Goal: Transaction & Acquisition: Purchase product/service

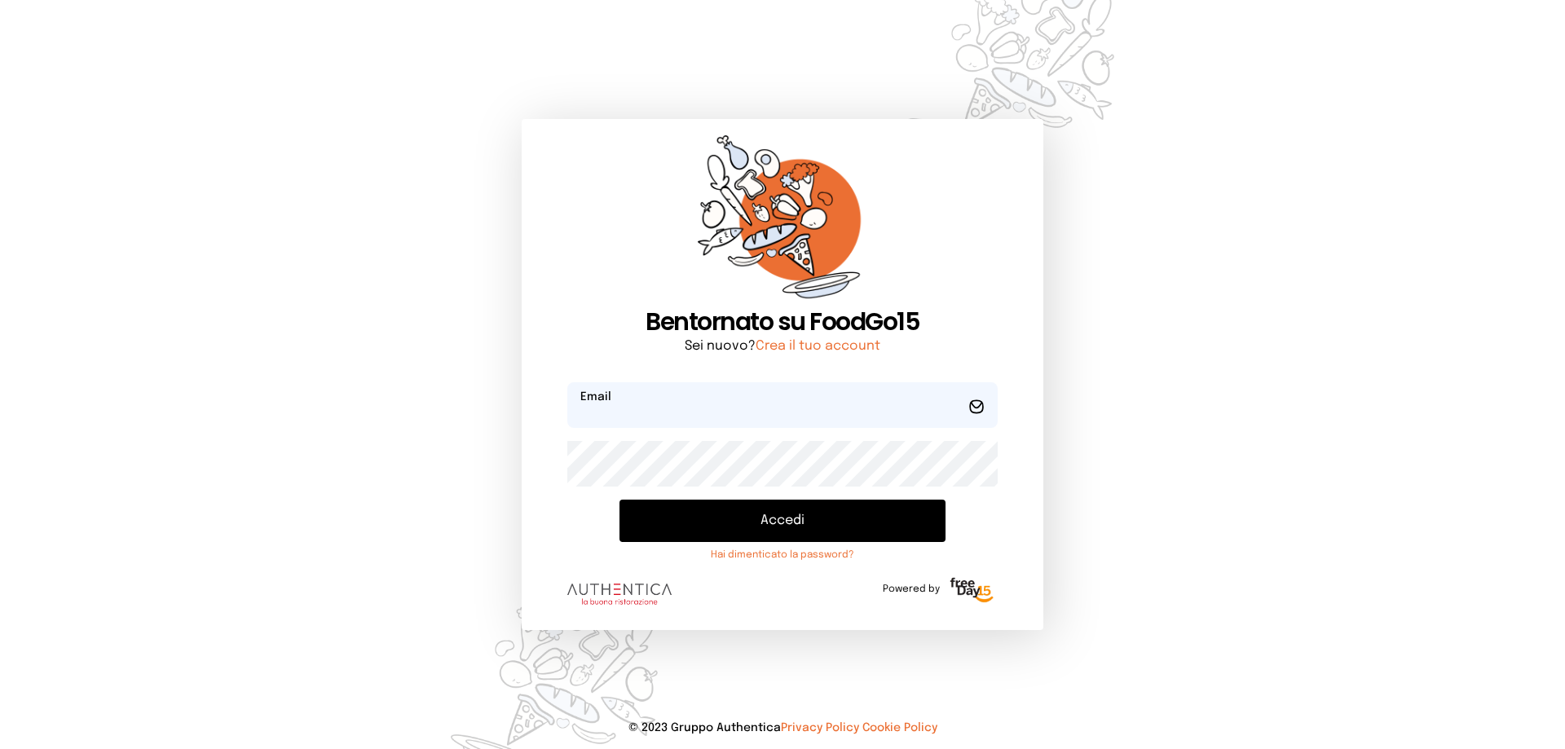
type input "**********"
click at [795, 528] on button "Accedi" at bounding box center [783, 521] width 326 height 42
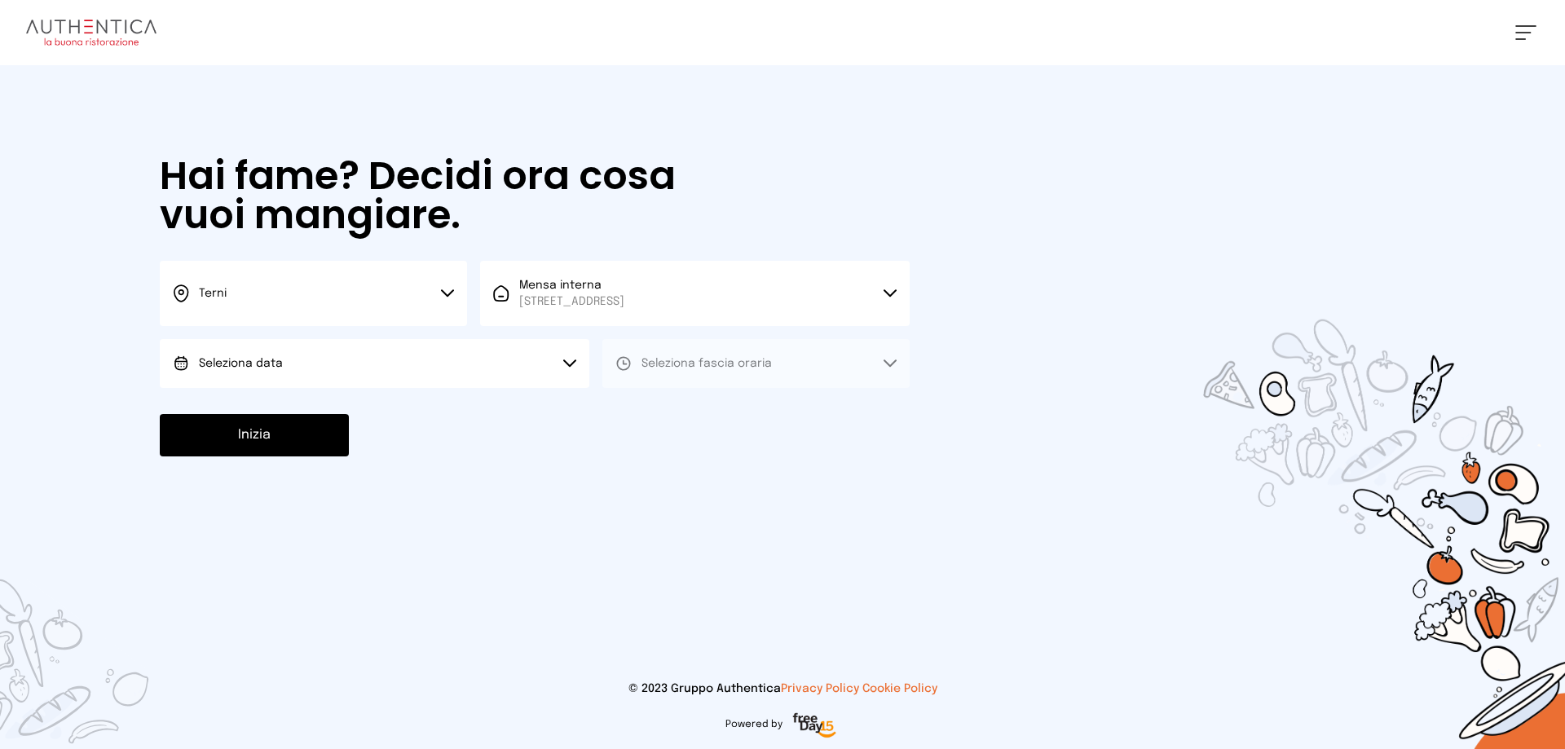
click at [355, 373] on button "Seleziona data" at bounding box center [375, 363] width 430 height 49
click at [364, 408] on li "[DATE], [DATE]" at bounding box center [375, 409] width 430 height 42
click at [631, 357] on icon at bounding box center [624, 363] width 16 height 16
drag, startPoint x: 664, startPoint y: 416, endPoint x: 576, endPoint y: 407, distance: 88.5
click at [662, 416] on span "Pranzo" at bounding box center [661, 409] width 39 height 16
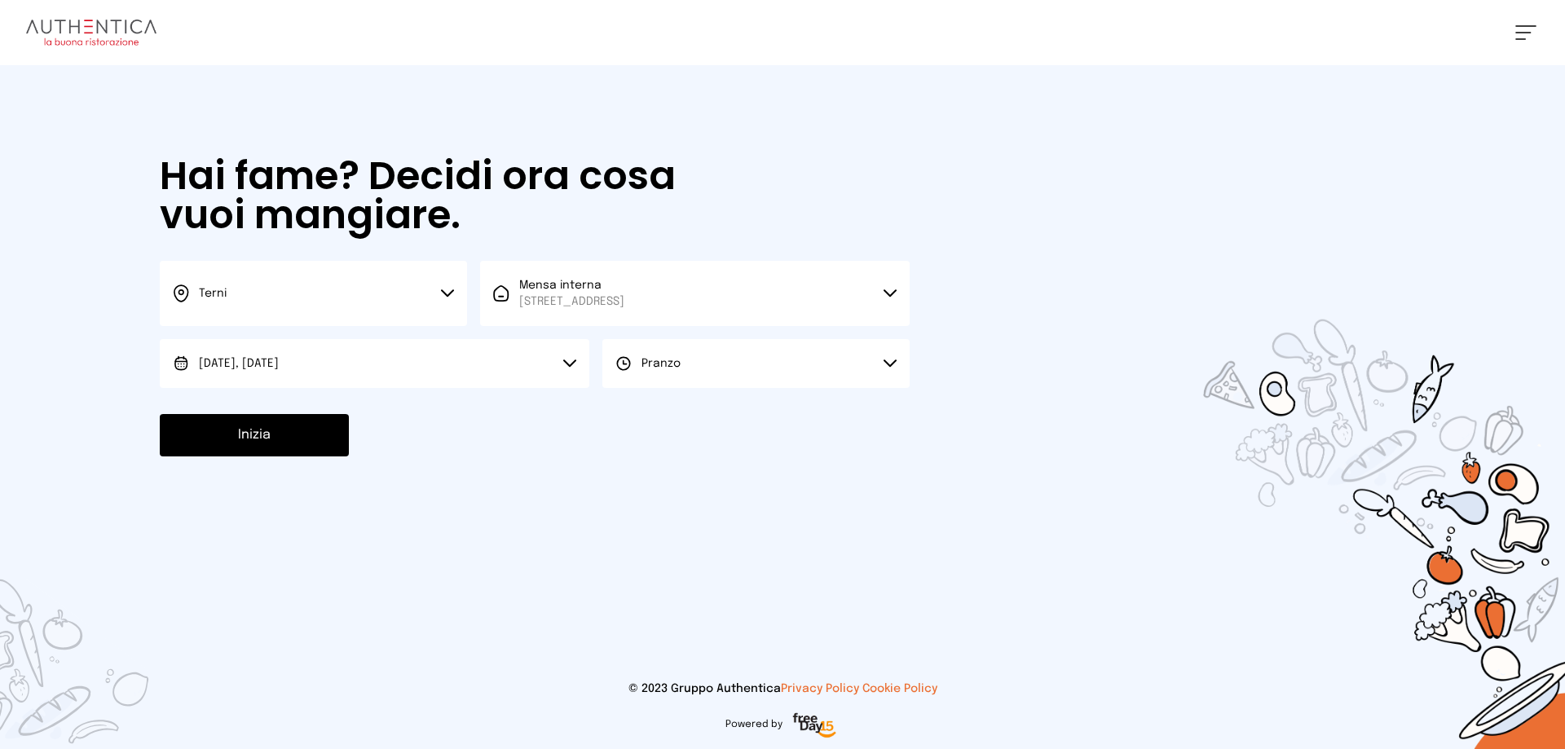
click at [244, 445] on button "Inizia" at bounding box center [254, 435] width 189 height 42
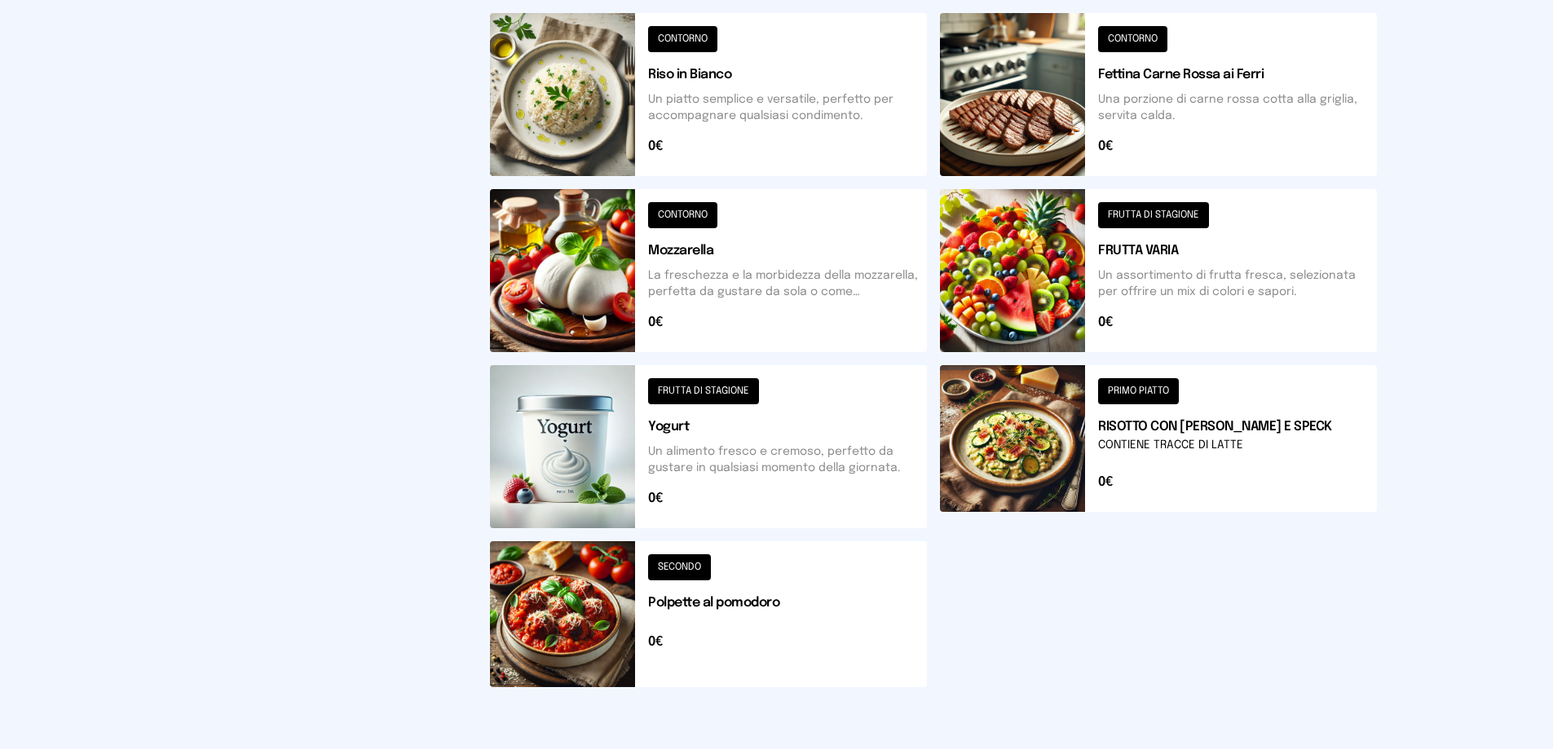
scroll to position [339, 0]
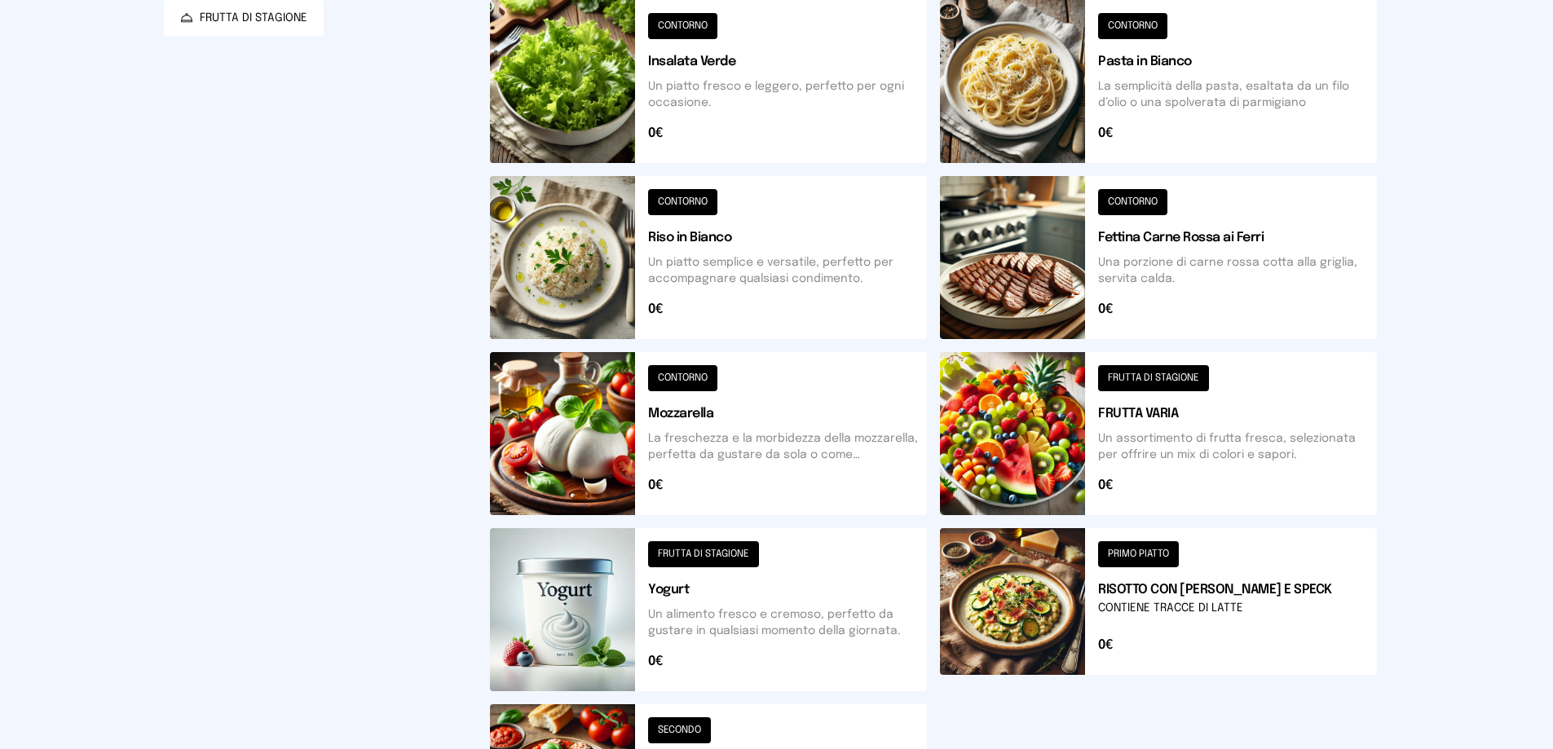
click at [1182, 265] on button at bounding box center [1158, 257] width 437 height 163
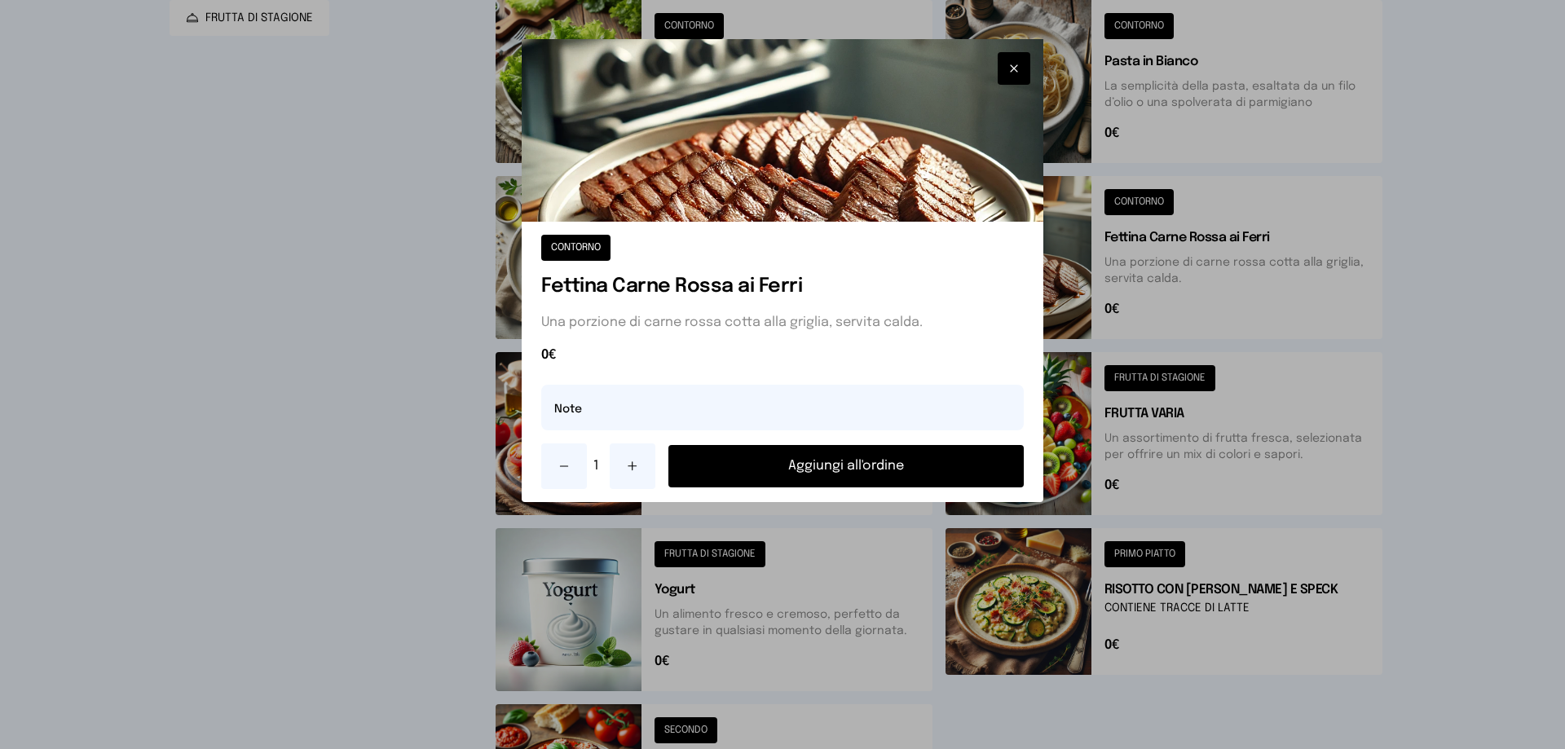
click at [860, 474] on button "Aggiungi all'ordine" at bounding box center [846, 466] width 355 height 42
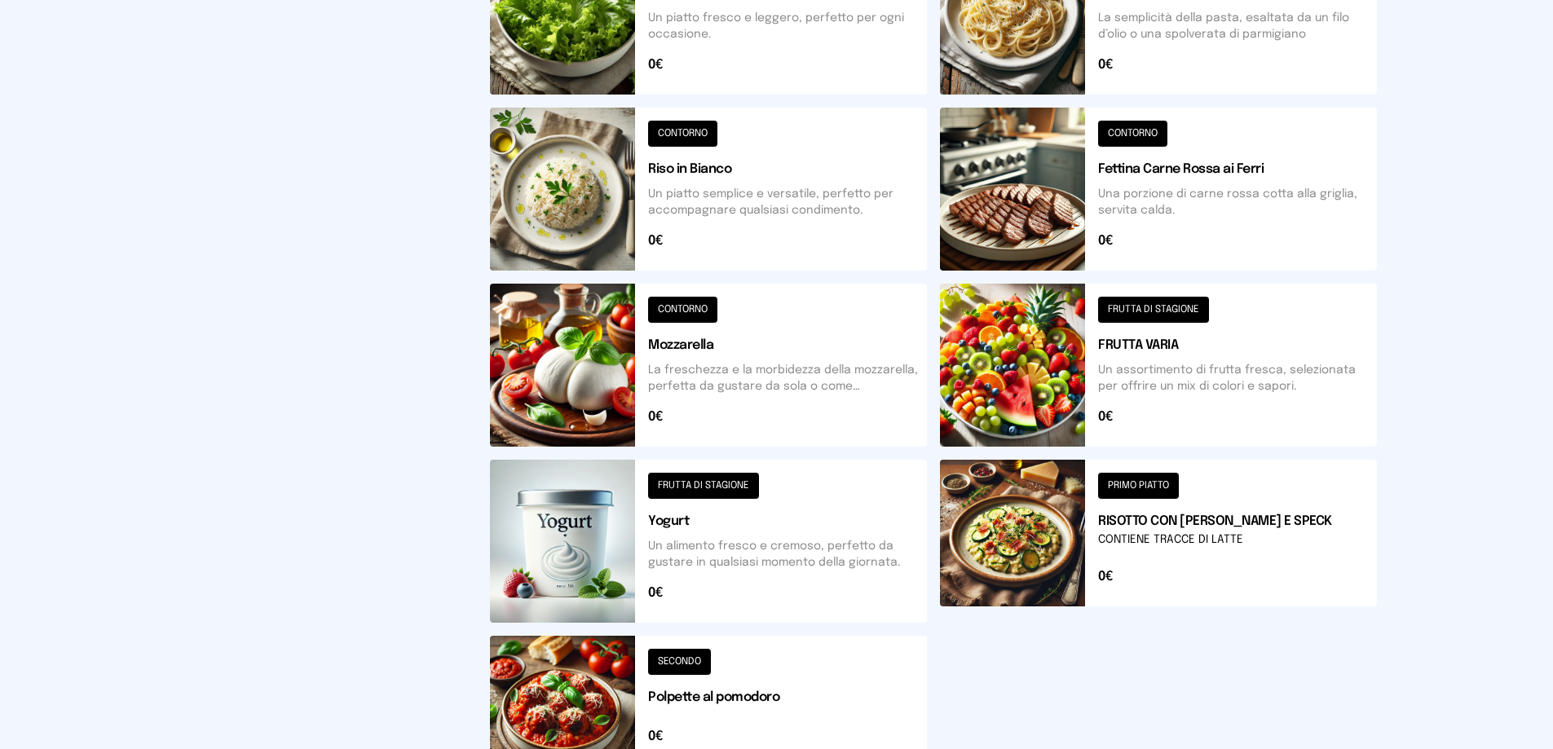
scroll to position [326, 0]
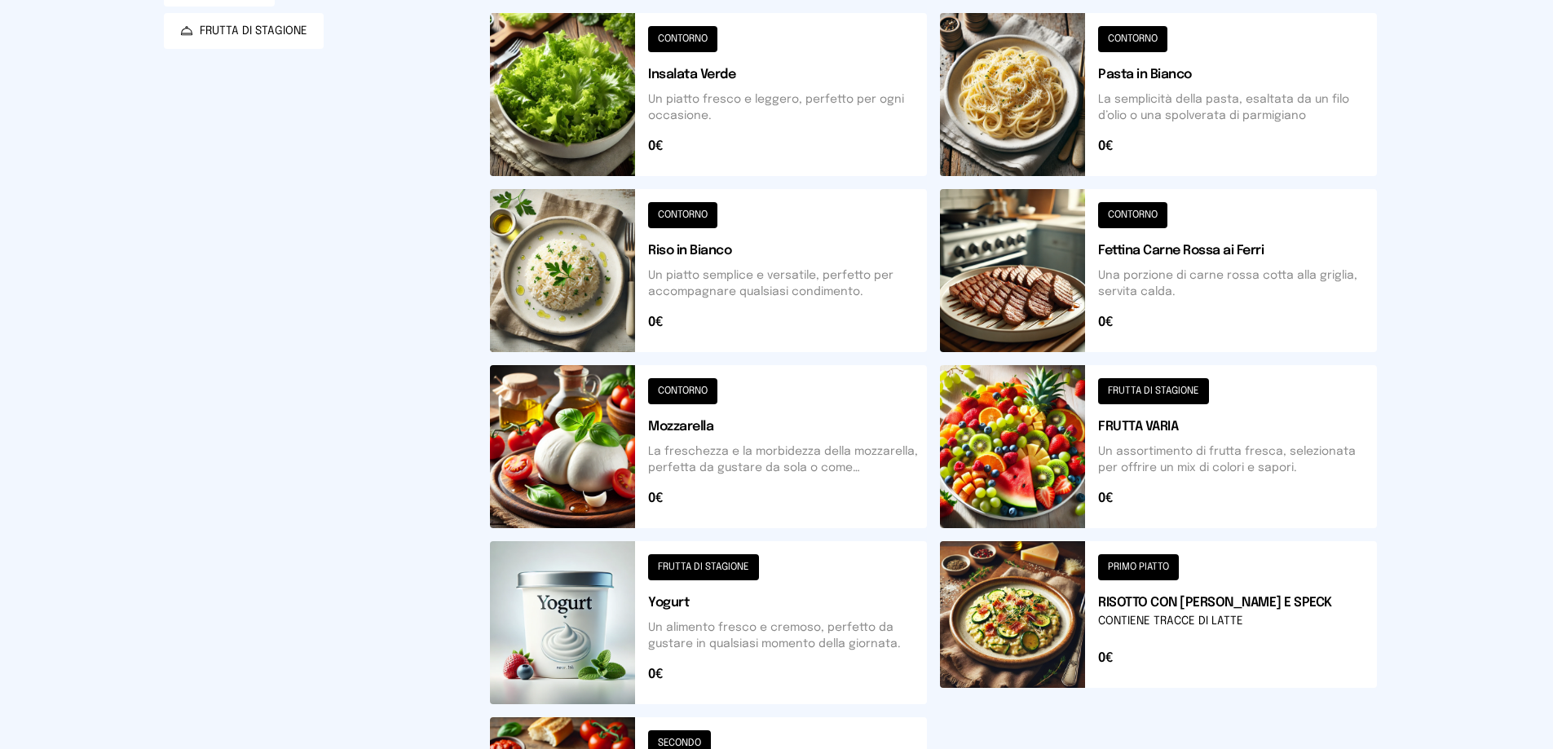
click at [1167, 443] on button at bounding box center [1158, 446] width 437 height 163
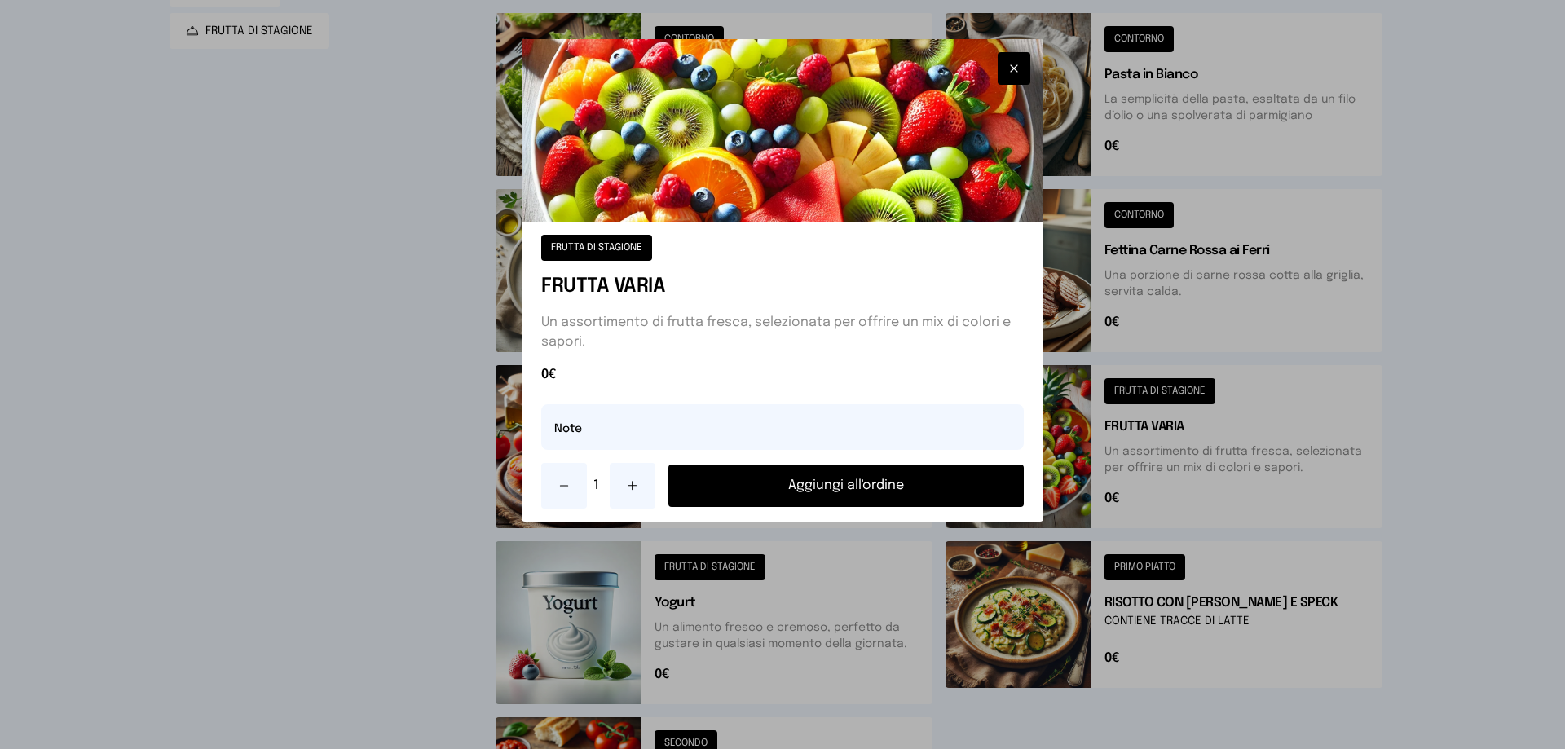
click at [631, 492] on button at bounding box center [633, 486] width 46 height 46
click at [597, 434] on input "text" at bounding box center [782, 427] width 483 height 46
type input "**********"
click at [887, 500] on button "Aggiungi all'ordine" at bounding box center [846, 486] width 355 height 42
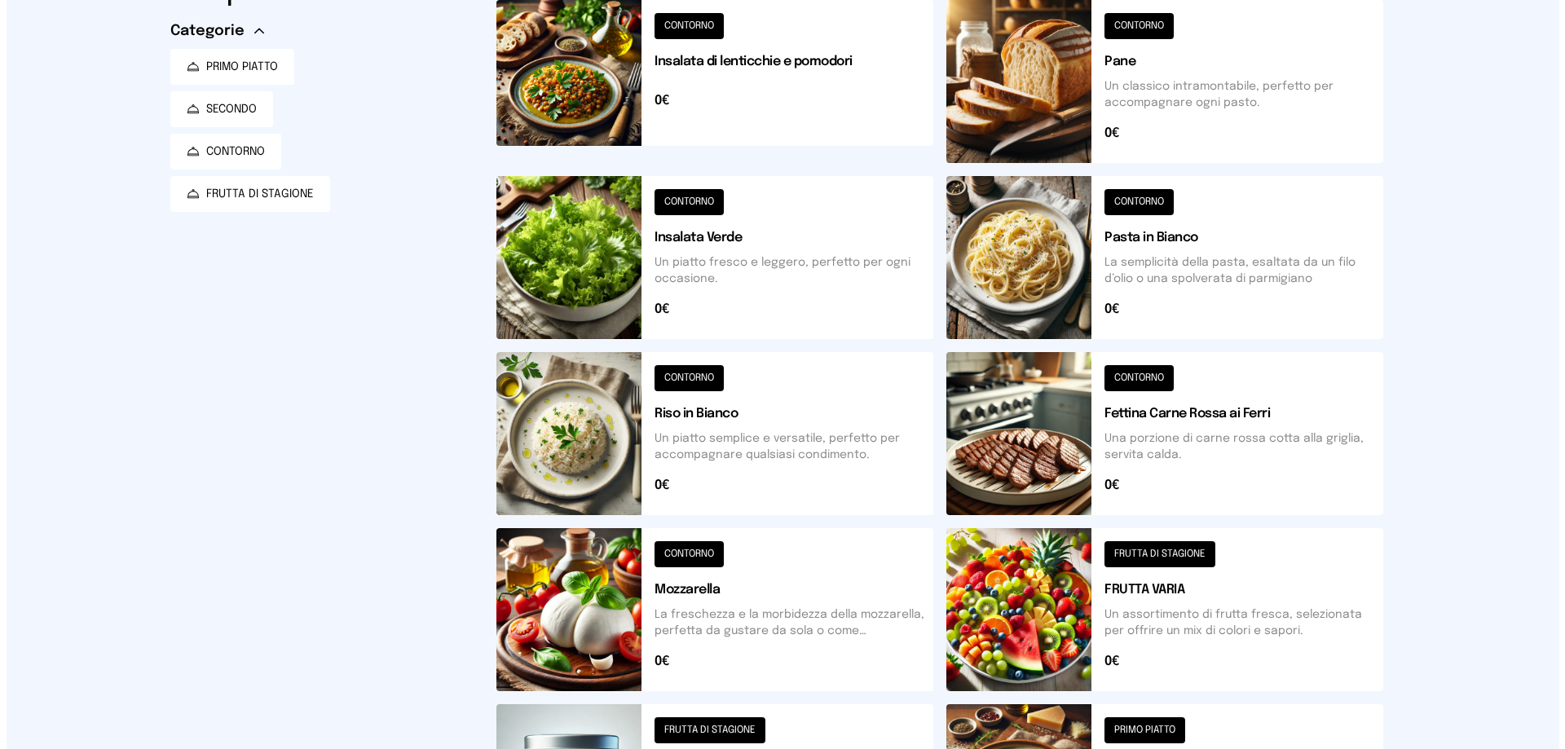
scroll to position [0, 0]
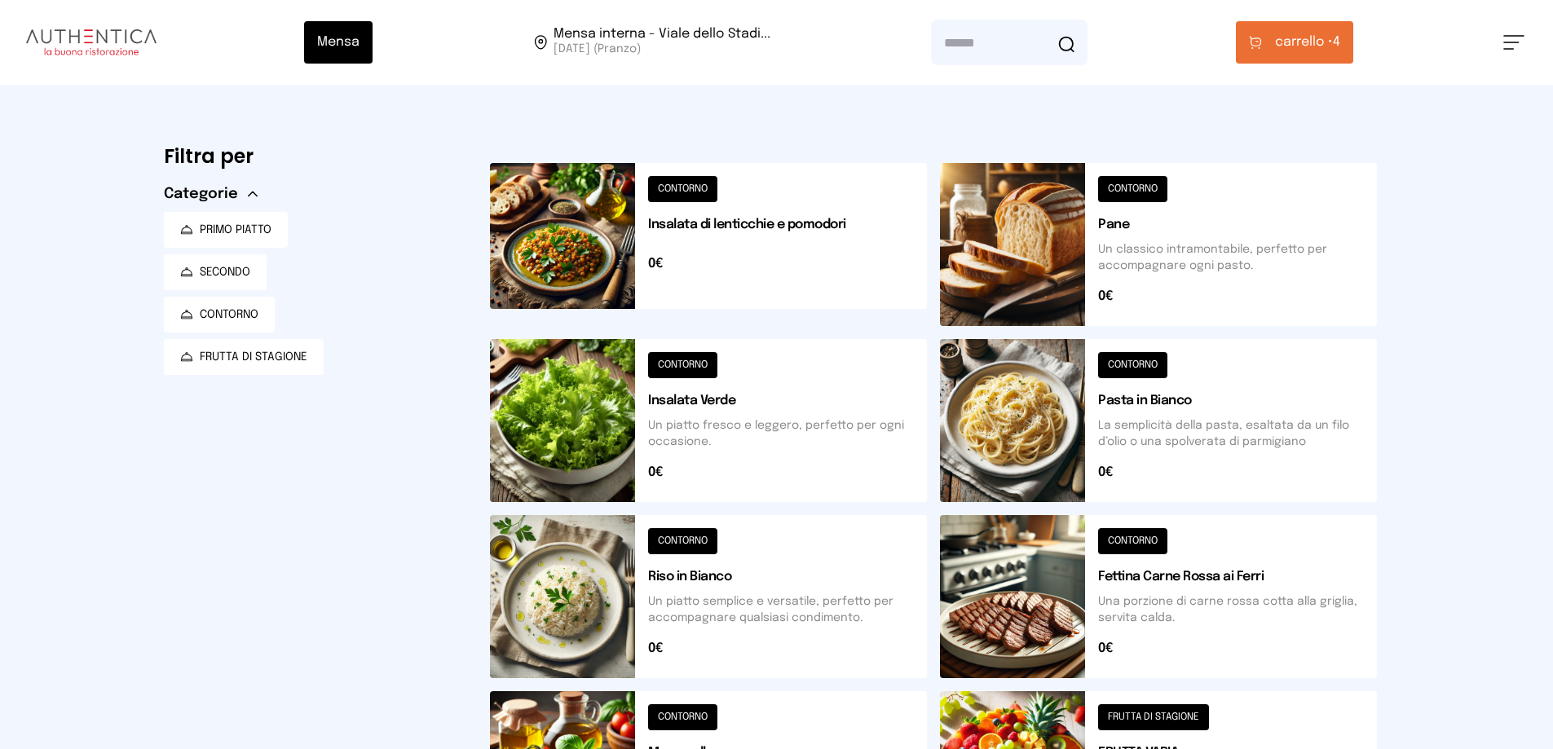
click at [1130, 253] on button at bounding box center [1158, 244] width 437 height 163
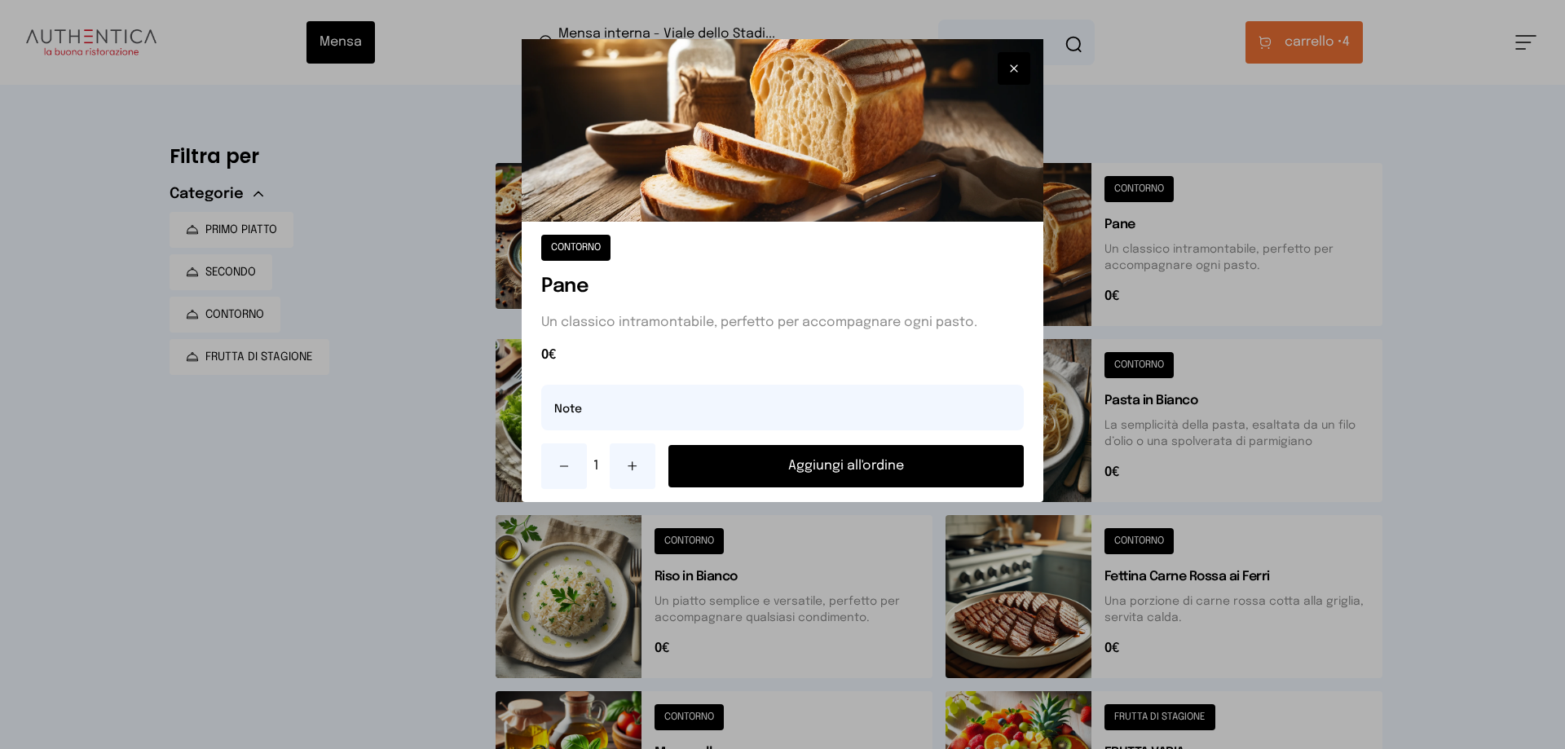
click at [862, 456] on button "Aggiungi all'ordine" at bounding box center [846, 466] width 355 height 42
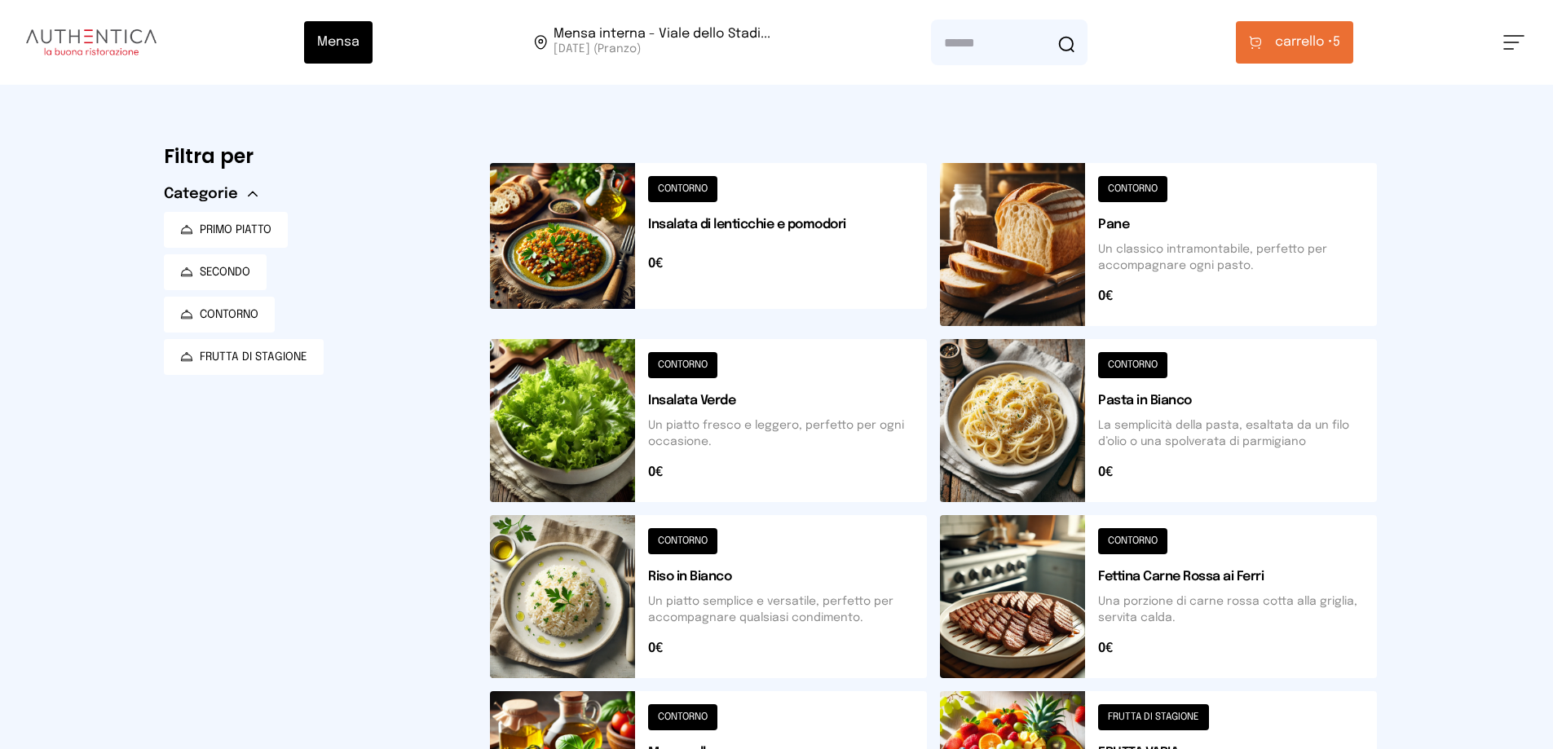
click at [1292, 43] on span "carrello •" at bounding box center [1304, 43] width 58 height 20
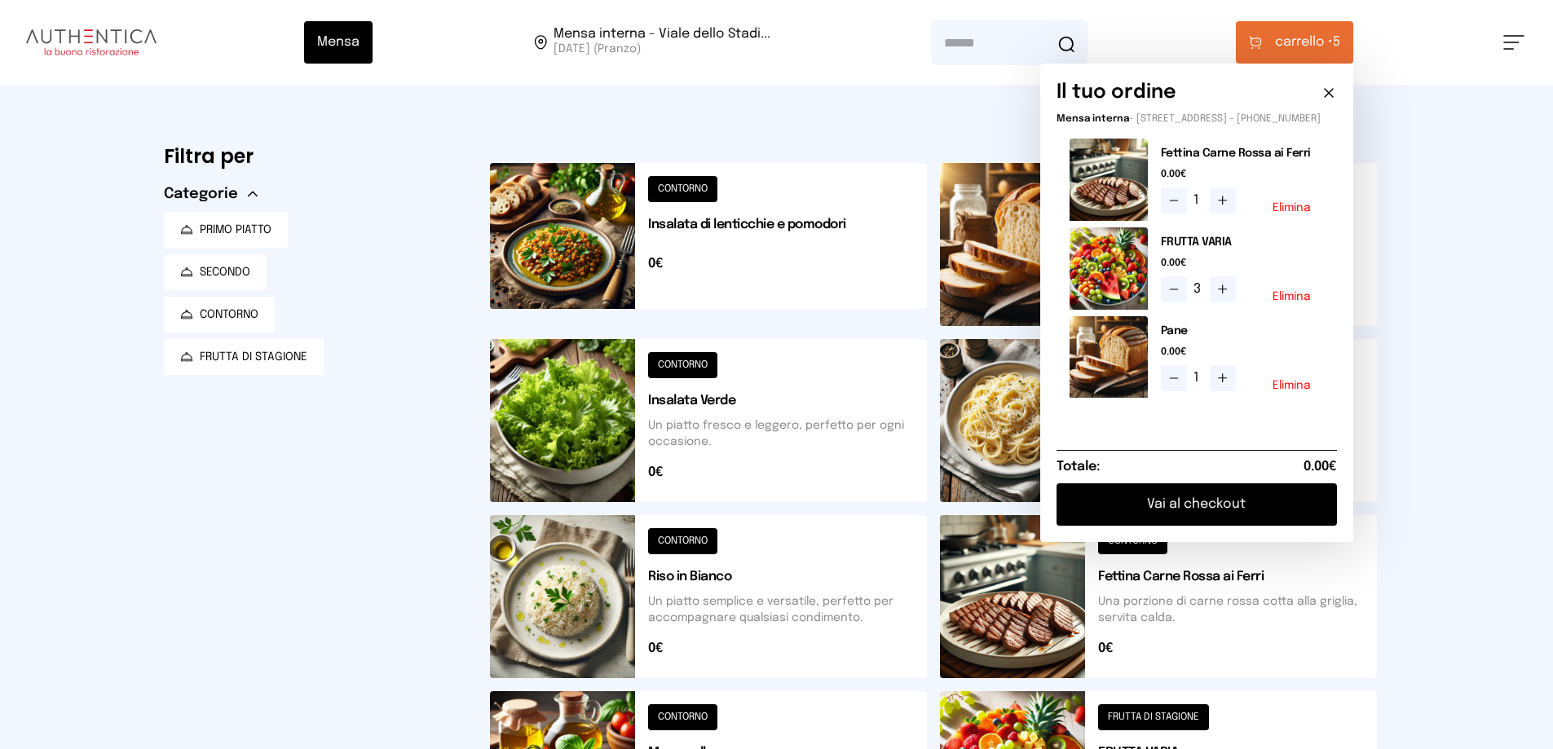
click at [1225, 517] on button "Vai al checkout" at bounding box center [1197, 504] width 280 height 42
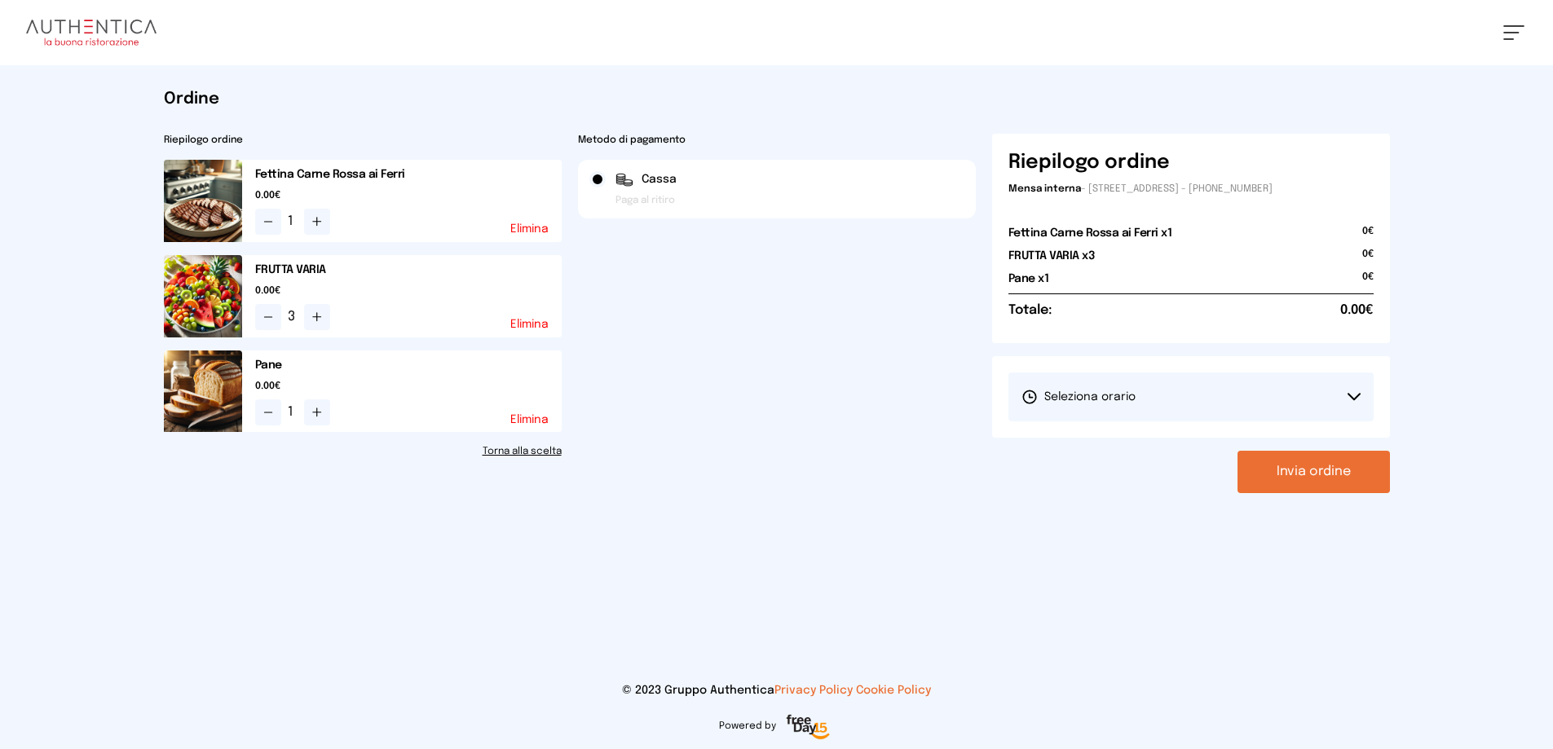
click at [1132, 402] on span "Seleziona orario" at bounding box center [1079, 397] width 114 height 16
click at [1133, 440] on span "1° Turno (13:00 - 15:00)" at bounding box center [1083, 443] width 123 height 16
click at [1320, 494] on div "Ordine Riepilogo ordine Fettina Carne Rossa ai Ferri 0.00€ 1 Elimina FRUTTA VAR…" at bounding box center [777, 290] width 1252 height 451
click at [1316, 479] on button "Invia ordine" at bounding box center [1314, 472] width 152 height 42
